Goal: Navigation & Orientation: Understand site structure

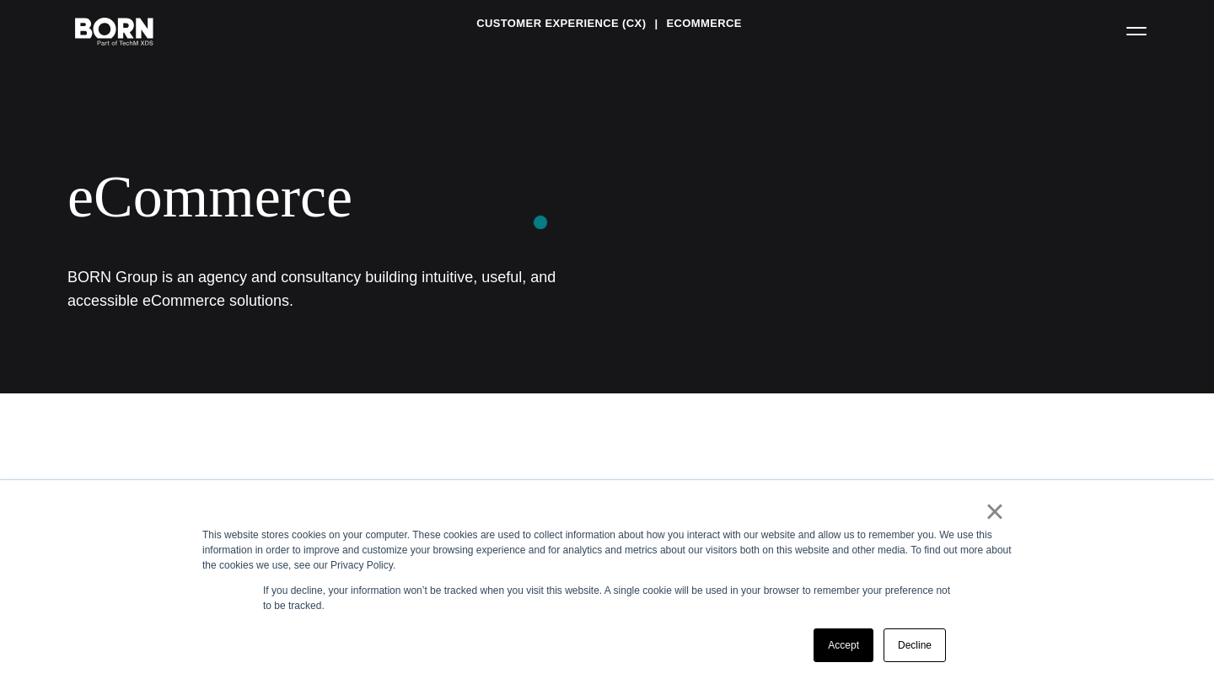
scroll to position [118, 0]
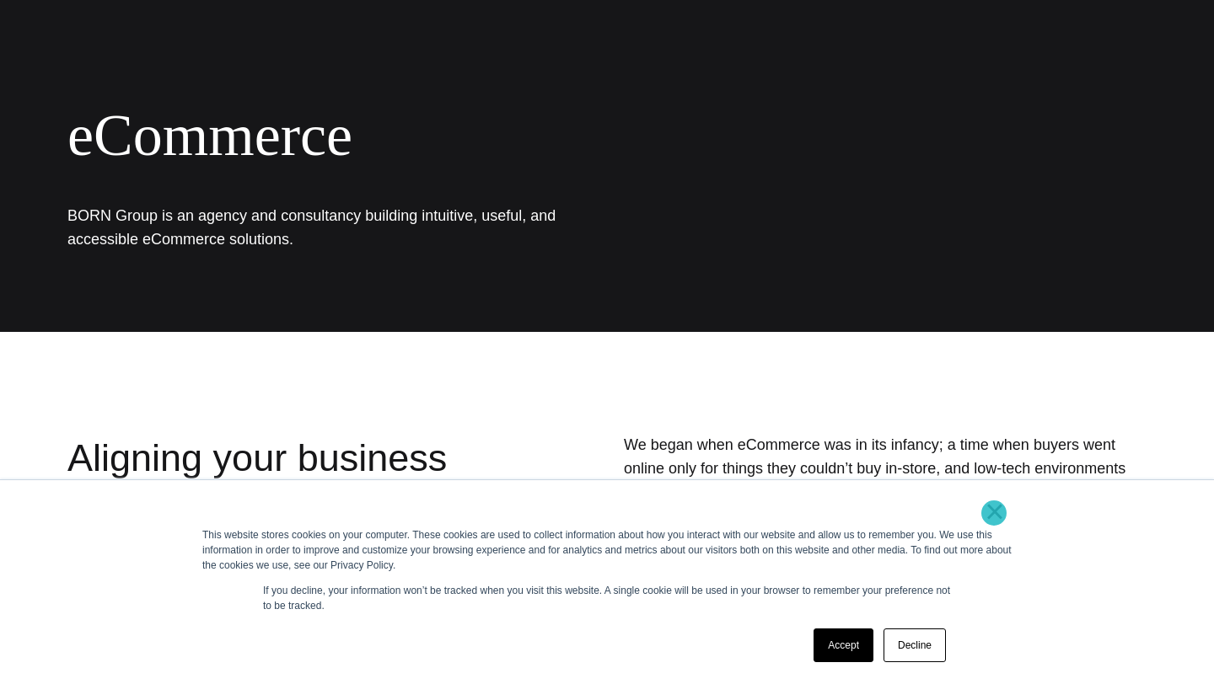
click at [994, 513] on link "×" at bounding box center [994, 511] width 20 height 15
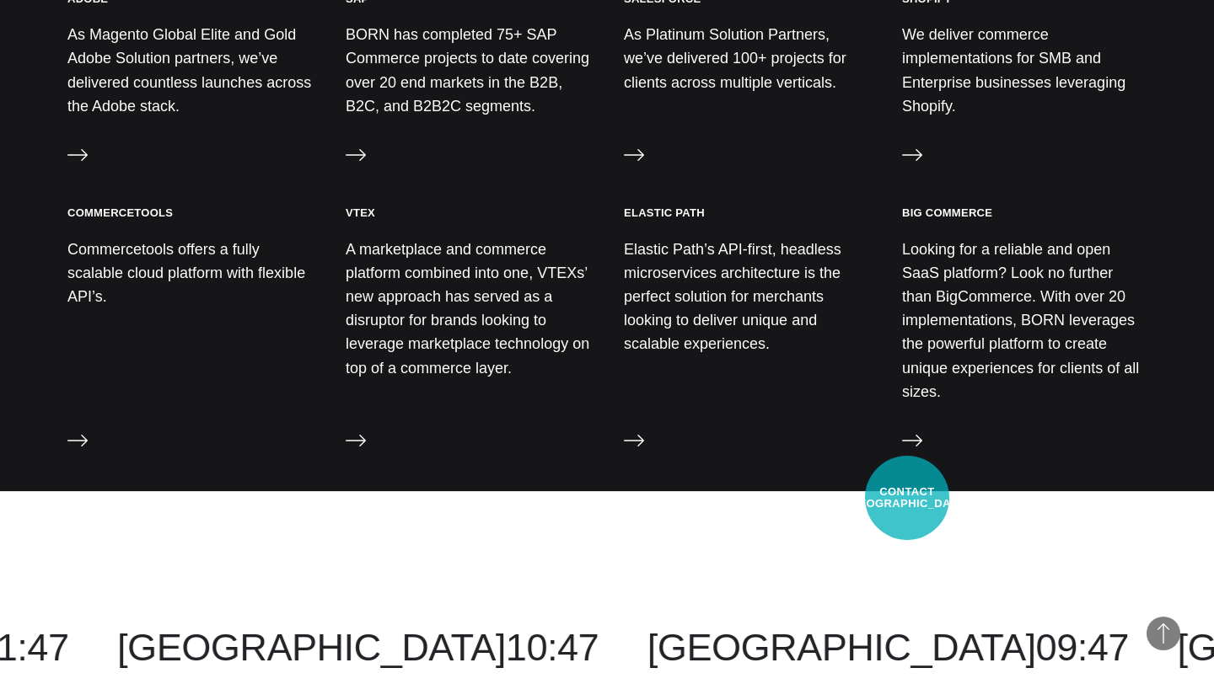
scroll to position [2078, 0]
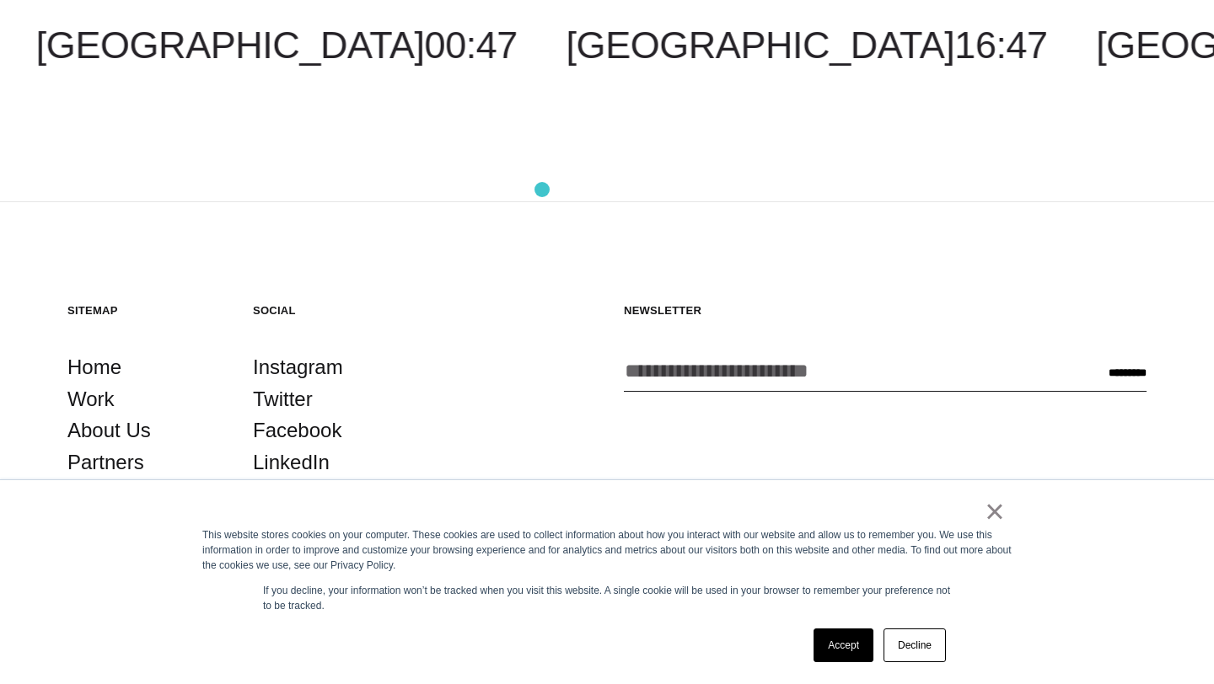
scroll to position [2700, 0]
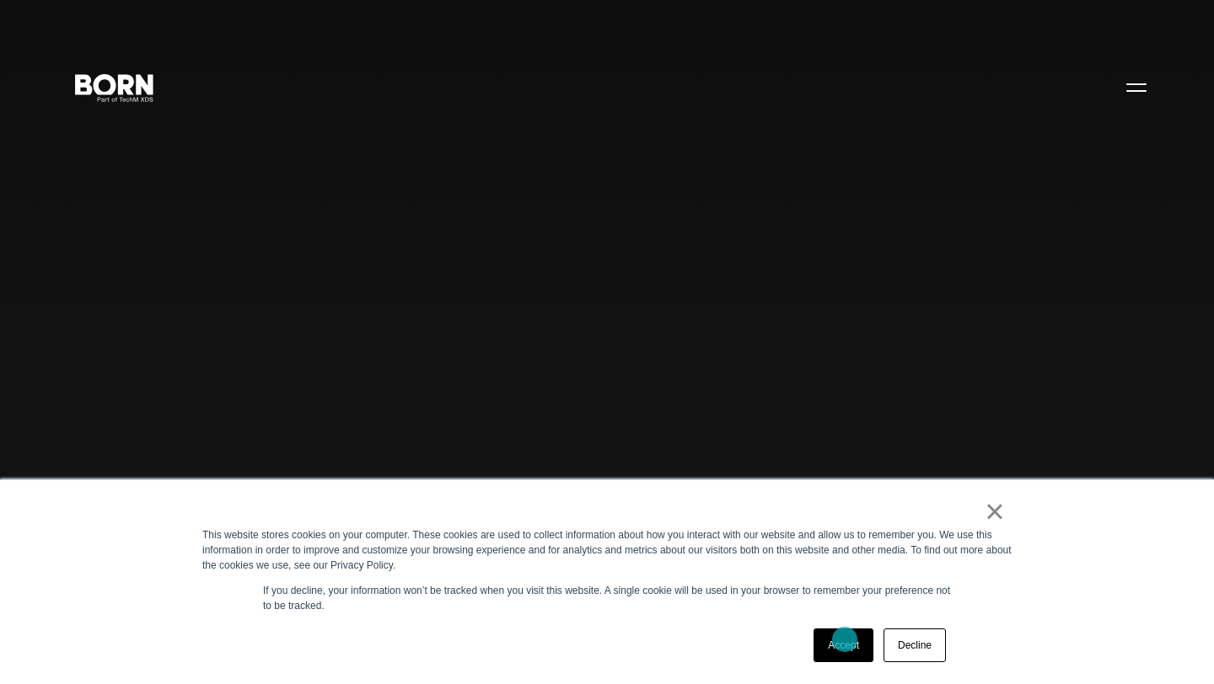
click at [843, 642] on link "Accept" at bounding box center [843, 646] width 60 height 34
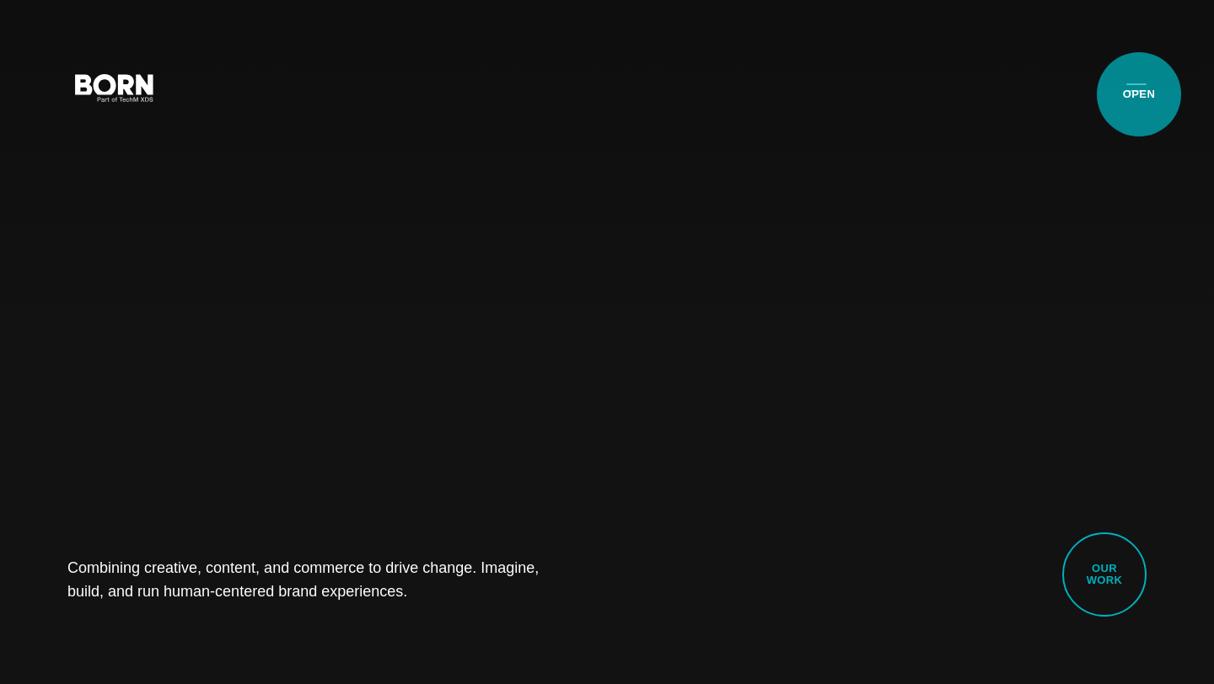
click at [1139, 94] on button "Primary Menu" at bounding box center [1136, 86] width 40 height 35
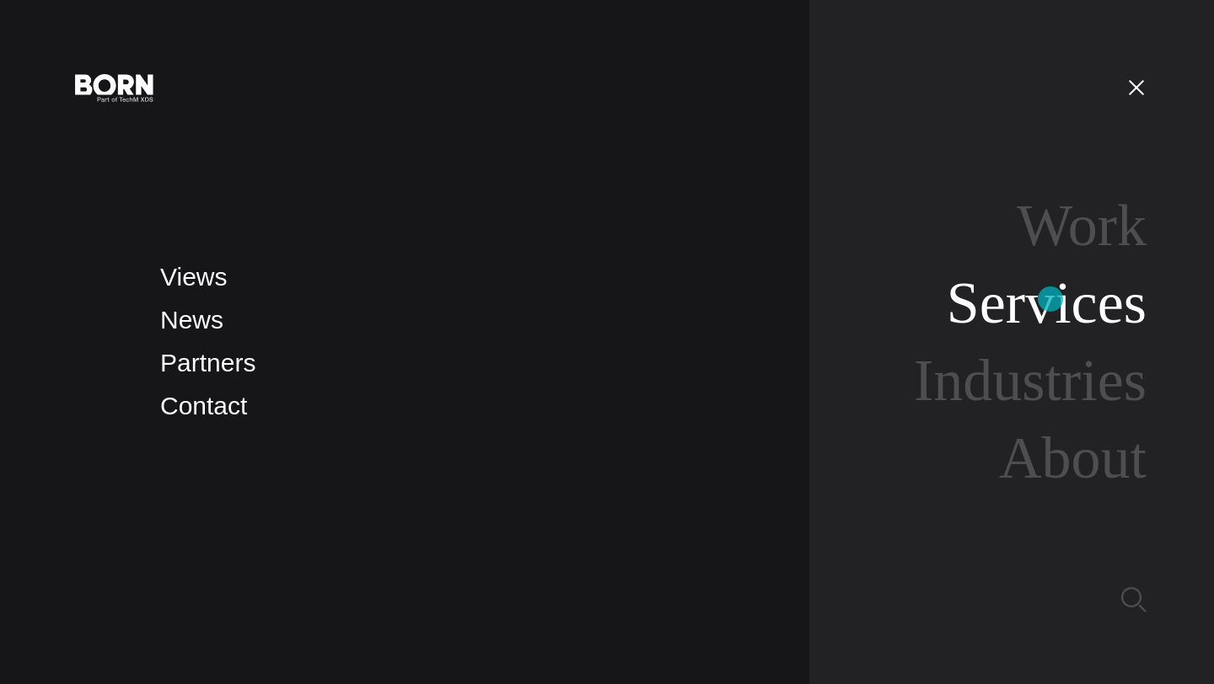
click at [1050, 299] on link "Services" at bounding box center [1046, 303] width 200 height 65
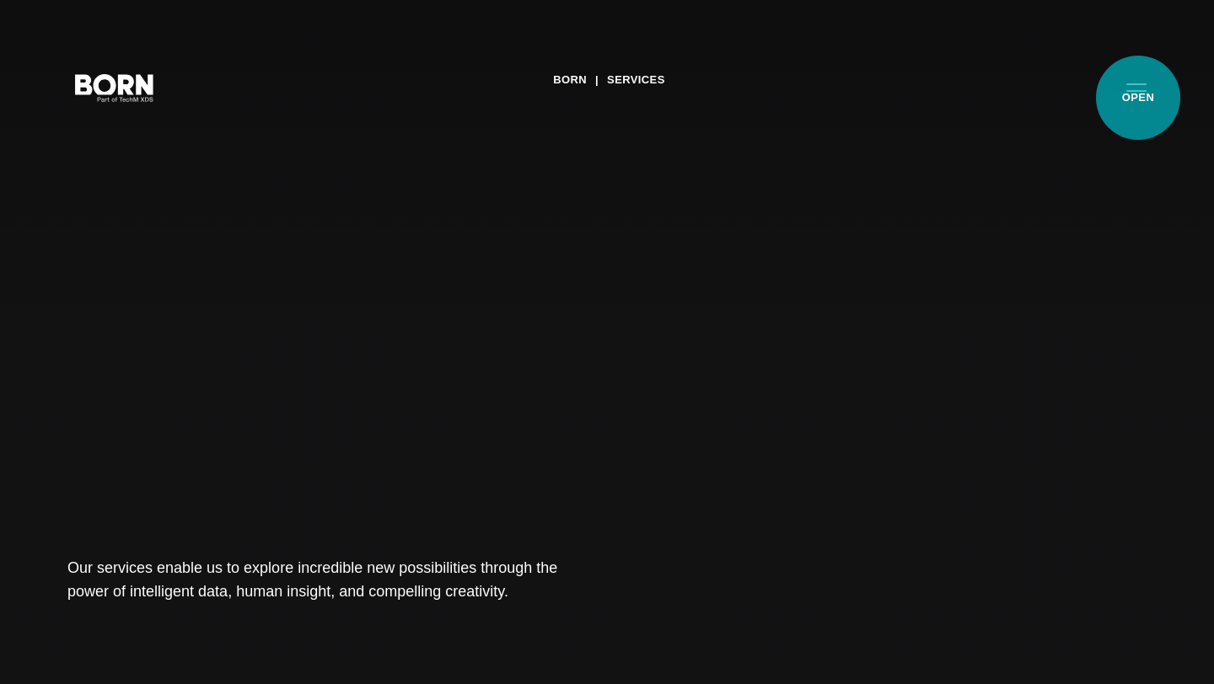
click at [1139, 98] on button "Primary Menu" at bounding box center [1136, 86] width 40 height 35
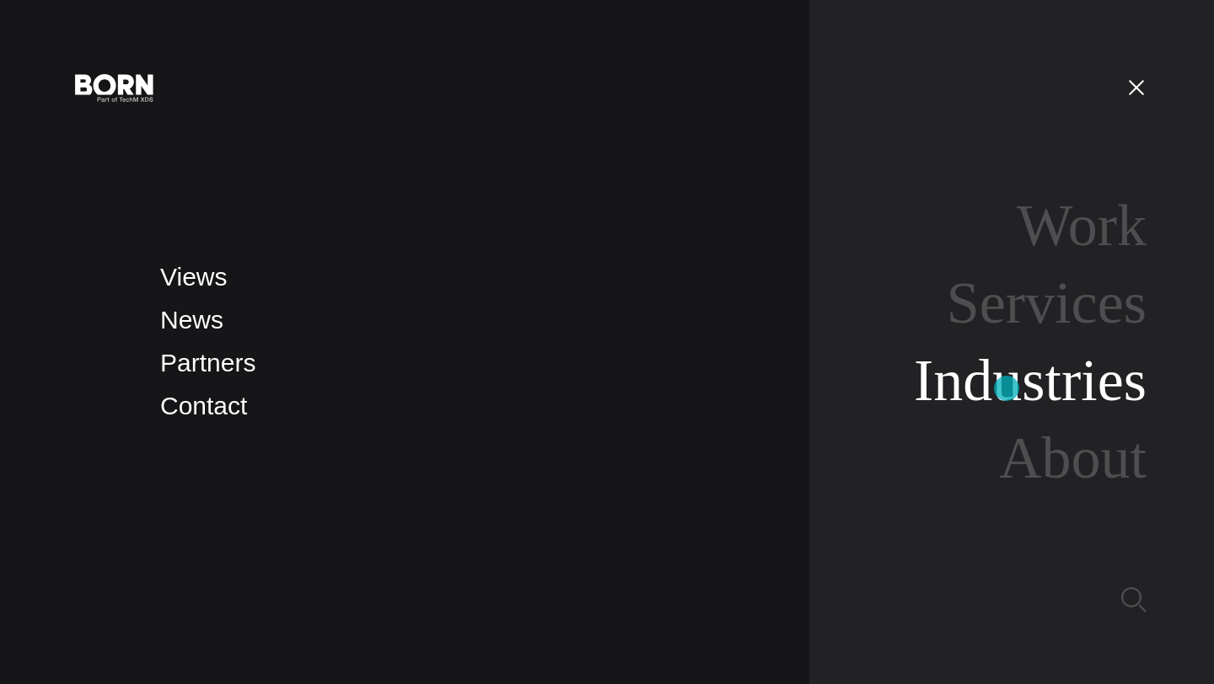
click at [1006, 389] on link "Industries" at bounding box center [1030, 380] width 233 height 65
